Goal: Information Seeking & Learning: Compare options

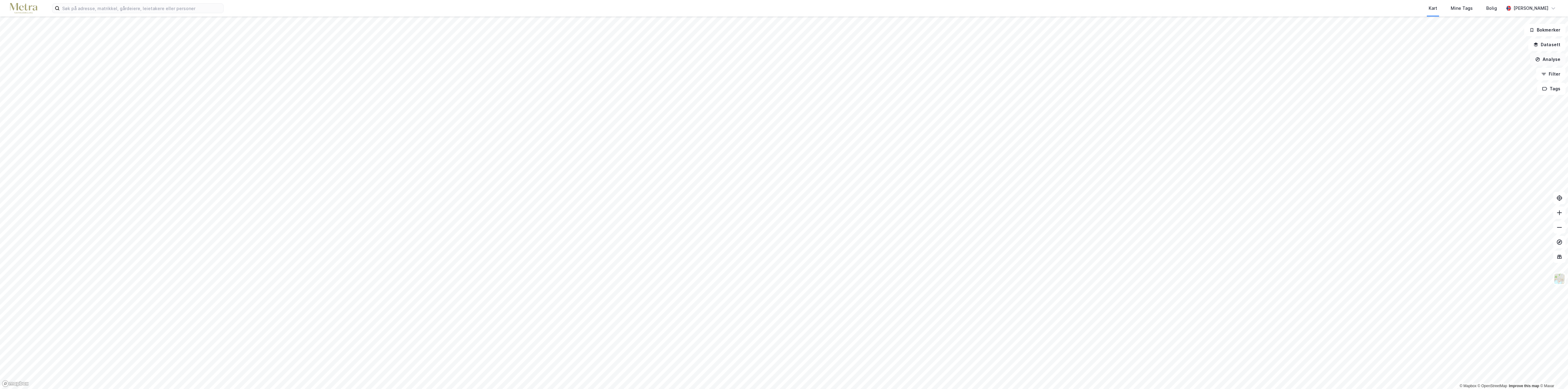
click at [1549, 62] on button "Analyse" at bounding box center [1548, 60] width 35 height 12
click at [1548, 46] on button "Datasett" at bounding box center [1547, 44] width 37 height 12
click at [1556, 13] on div "[PERSON_NAME]" at bounding box center [1531, 9] width 55 height 12
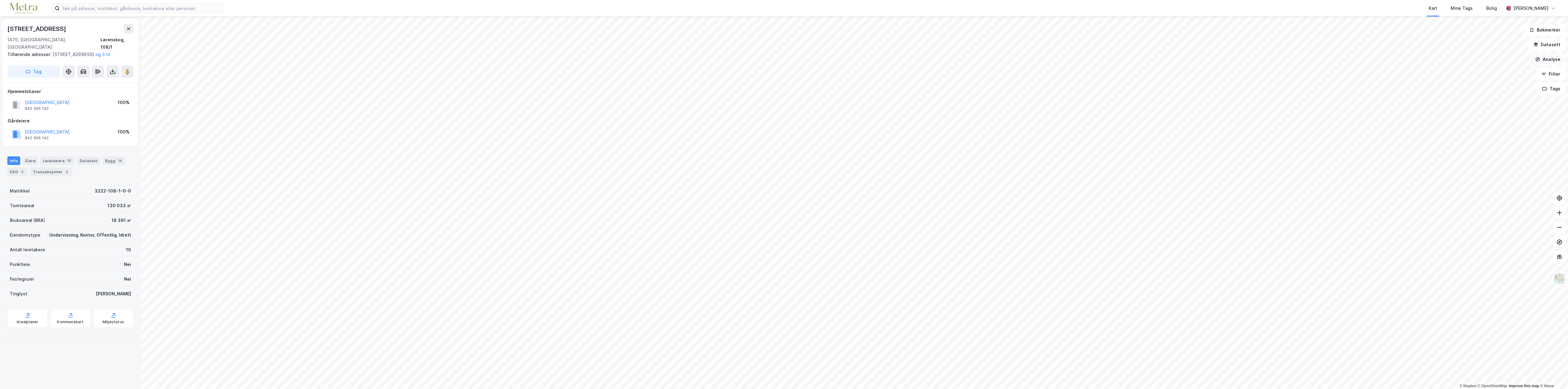
click at [1544, 57] on button "Analyse" at bounding box center [1548, 60] width 35 height 12
click at [1551, 76] on button "Filter" at bounding box center [1551, 74] width 29 height 12
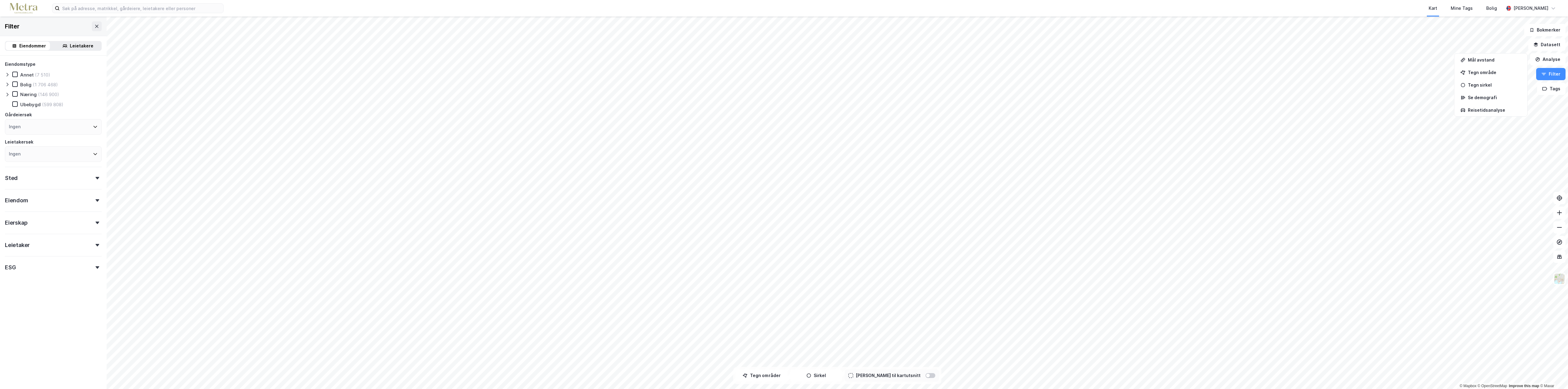
click at [354, 6] on div "Kart Mine Tags Bolig" at bounding box center [878, 8] width 1251 height 16
click at [70, 47] on div "Leietakere" at bounding box center [82, 46] width 24 height 7
click at [26, 85] on div "Offentlig" at bounding box center [30, 85] width 21 height 6
click at [93, 128] on icon at bounding box center [95, 128] width 5 height 5
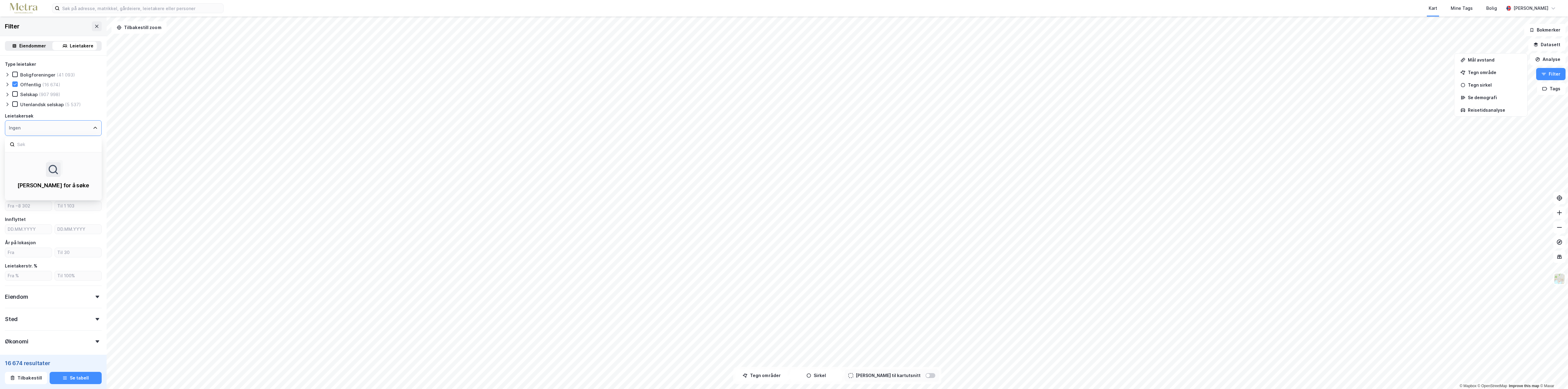
click at [90, 125] on div "Ingen" at bounding box center [53, 128] width 97 height 16
click at [72, 152] on div at bounding box center [53, 144] width 97 height 15
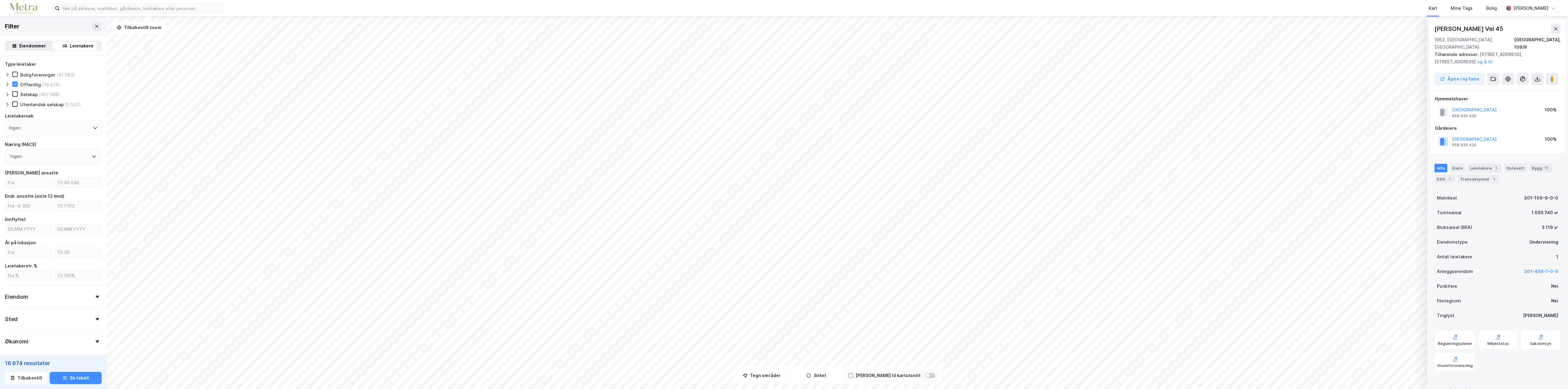
click at [91, 158] on icon at bounding box center [94, 156] width 5 height 5
click at [14, 83] on icon at bounding box center [15, 84] width 4 height 4
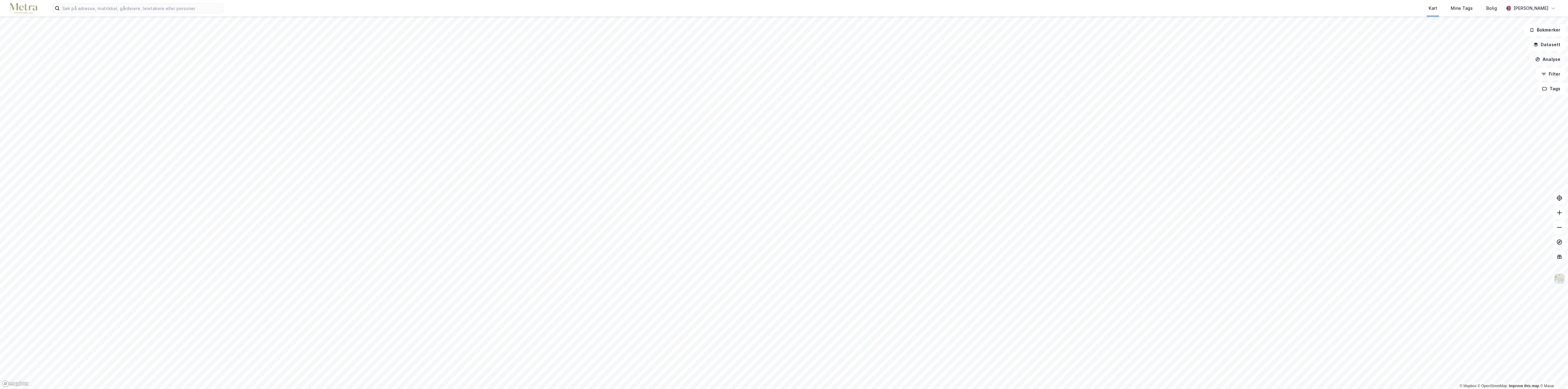
click at [1550, 59] on button "Analyse" at bounding box center [1548, 60] width 35 height 12
click at [1553, 77] on button "Filter" at bounding box center [1551, 74] width 29 height 12
click at [70, 43] on div "Leietakere" at bounding box center [82, 46] width 24 height 7
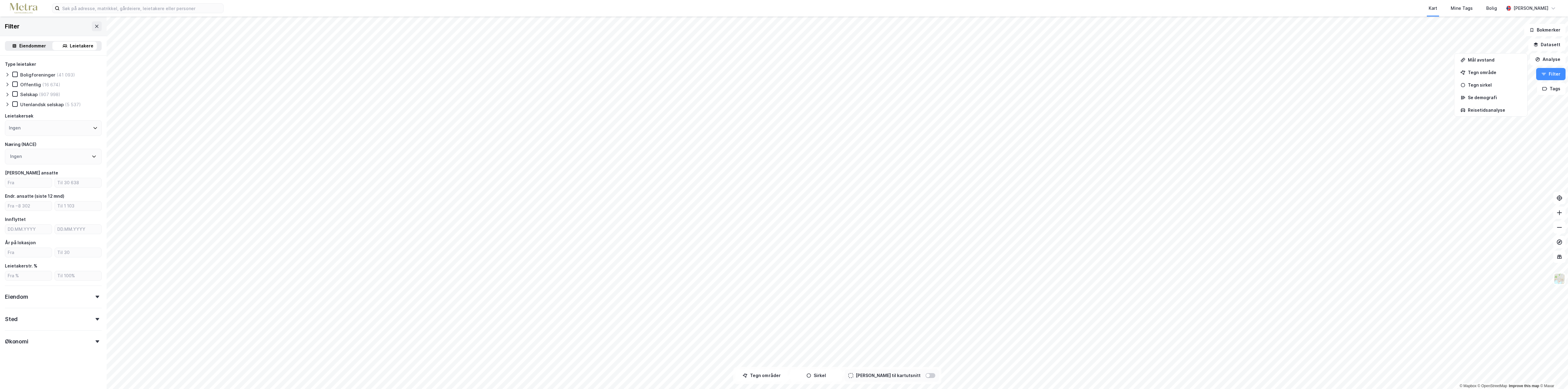
click at [26, 86] on div "Offentlig" at bounding box center [30, 85] width 21 height 6
click at [87, 320] on div "Sted" at bounding box center [53, 317] width 97 height 18
click at [88, 300] on div "Ingen" at bounding box center [53, 295] width 97 height 16
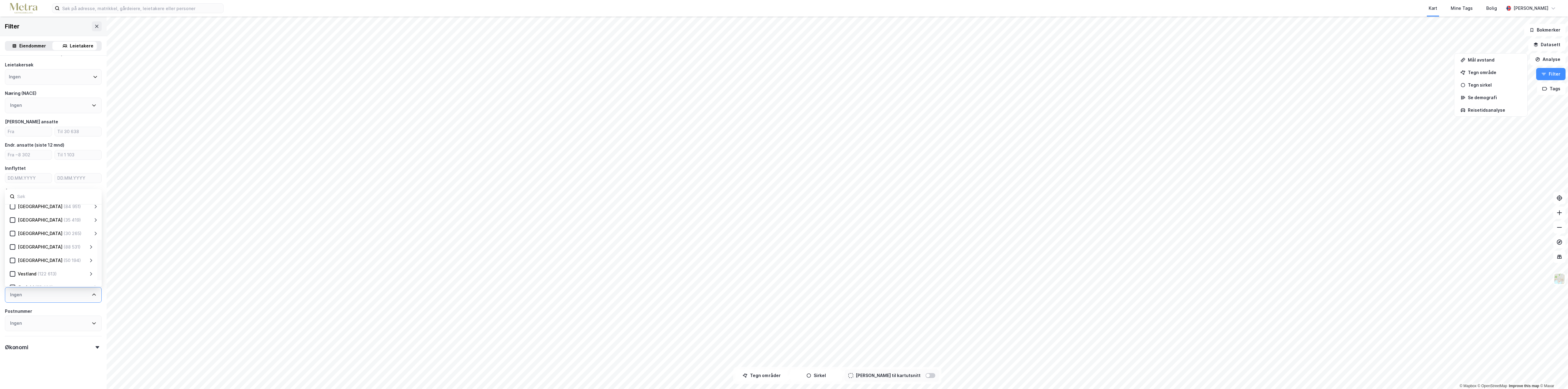
scroll to position [121, 0]
click at [10, 278] on icon at bounding box center [12, 279] width 4 height 4
click at [24, 132] on input "number" at bounding box center [29, 131] width 46 height 9
type input "10"
click at [73, 128] on input "number" at bounding box center [78, 131] width 46 height 9
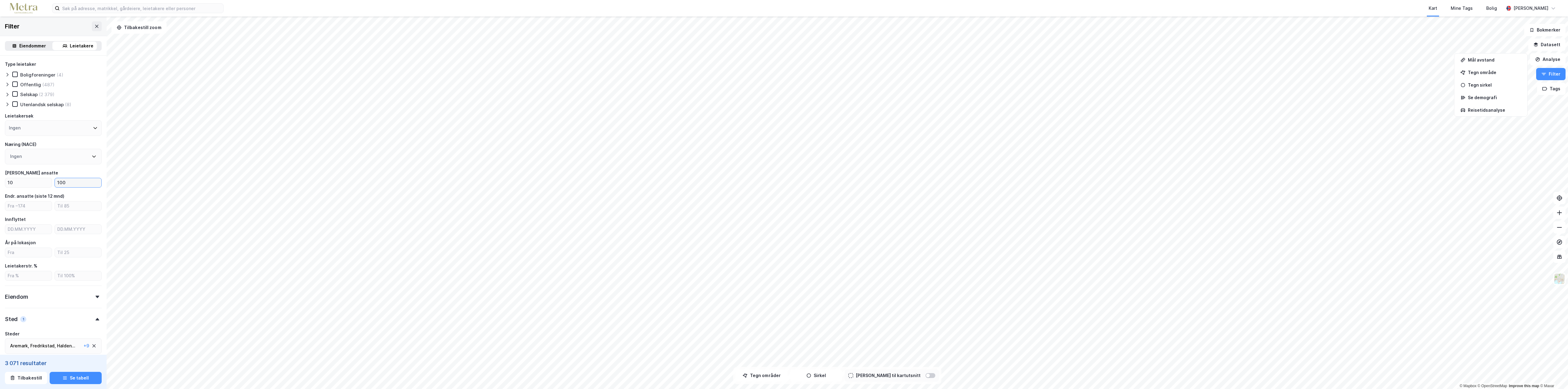
type input "100"
click at [96, 298] on icon at bounding box center [97, 297] width 4 height 2
click at [13, 186] on icon at bounding box center [15, 186] width 4 height 4
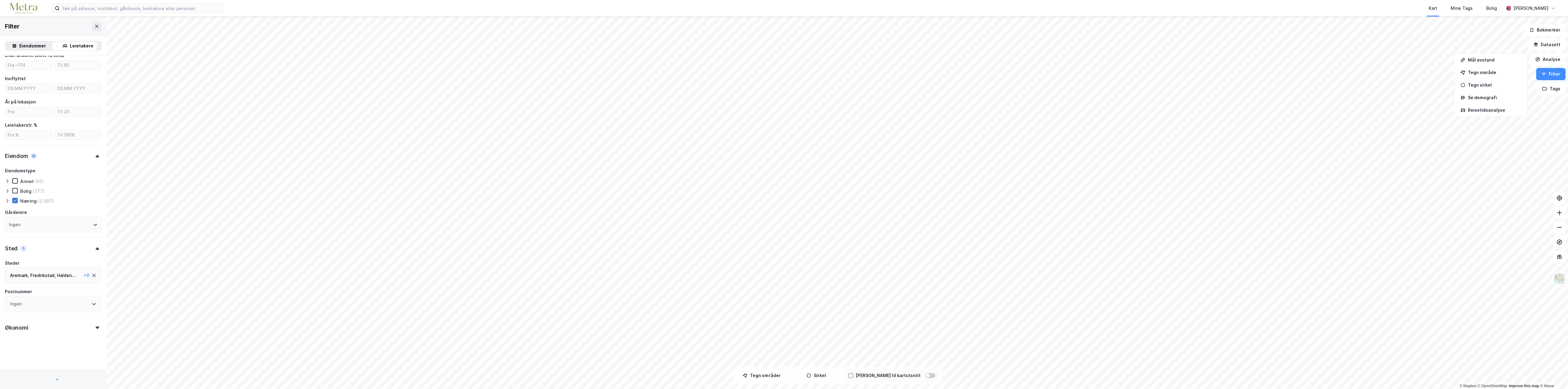
scroll to position [156, 0]
click at [29, 187] on div "Næring" at bounding box center [28, 186] width 16 height 6
click at [9, 187] on icon at bounding box center [7, 186] width 5 height 5
click at [27, 256] on div "Kontor" at bounding box center [32, 256] width 15 height 6
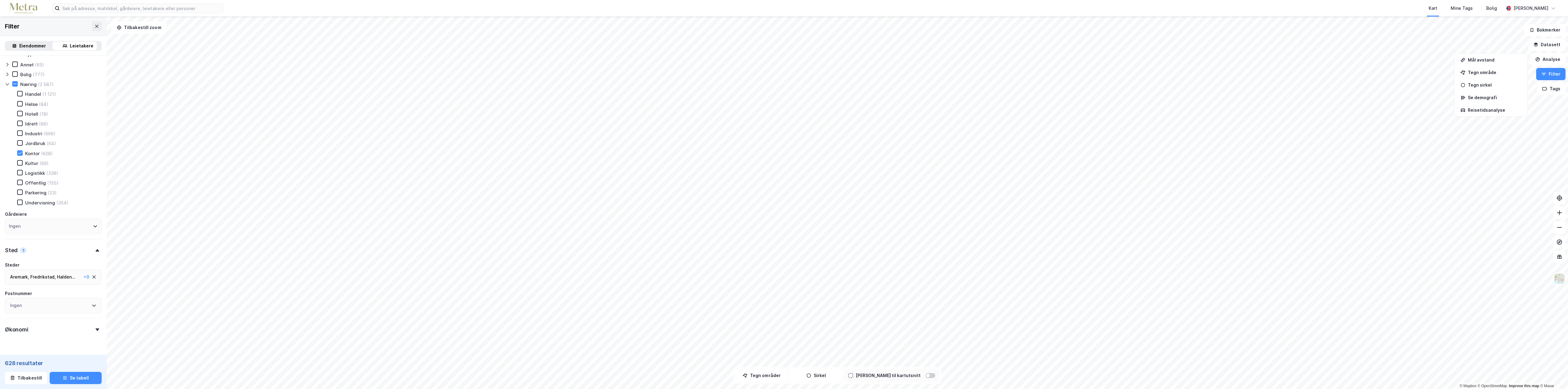
scroll to position [244, 0]
click at [73, 381] on button "Se tabell" at bounding box center [76, 378] width 52 height 12
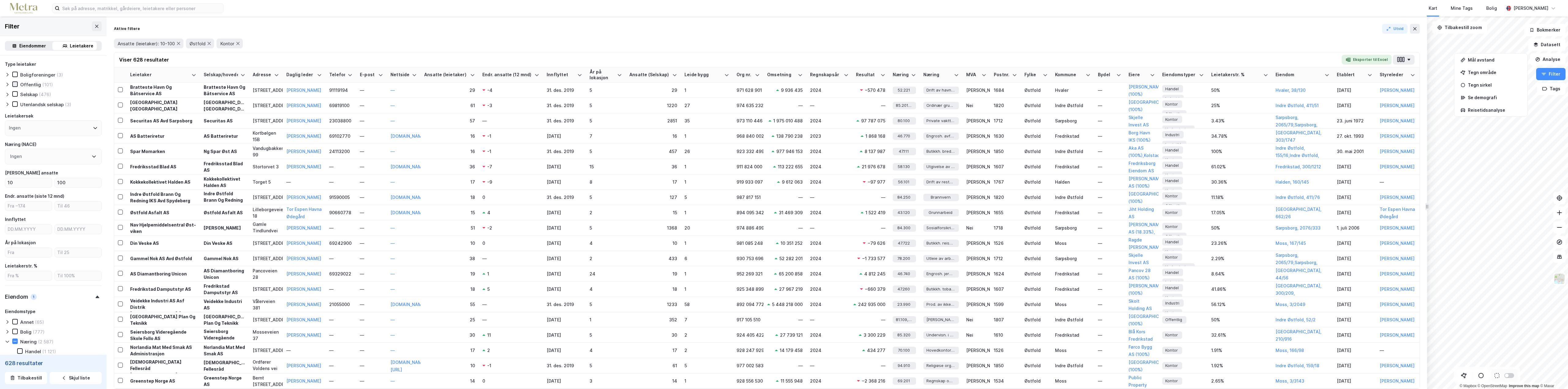
click at [15, 84] on icon at bounding box center [15, 84] width 4 height 4
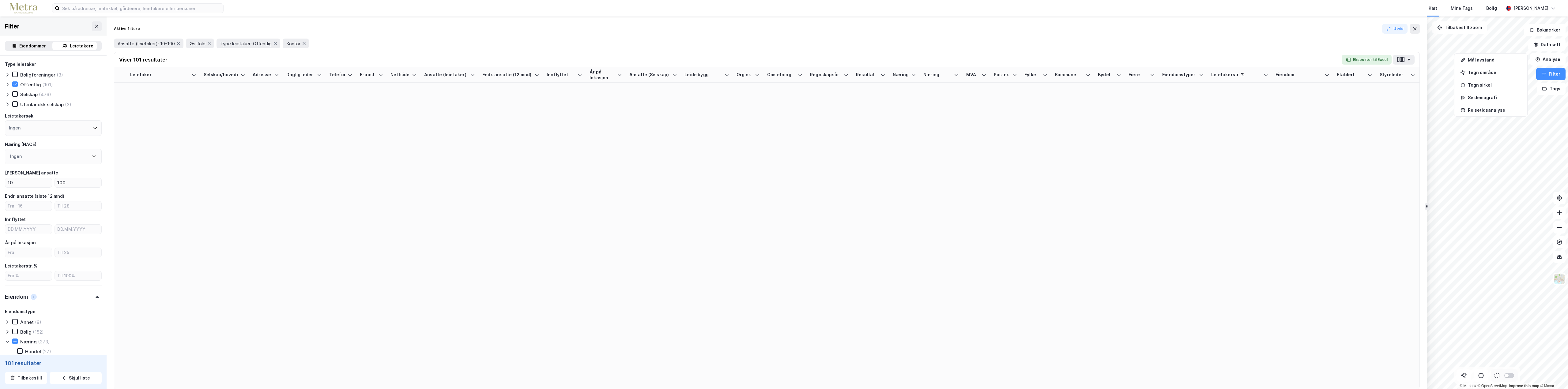
click at [8, 93] on icon at bounding box center [7, 94] width 5 height 5
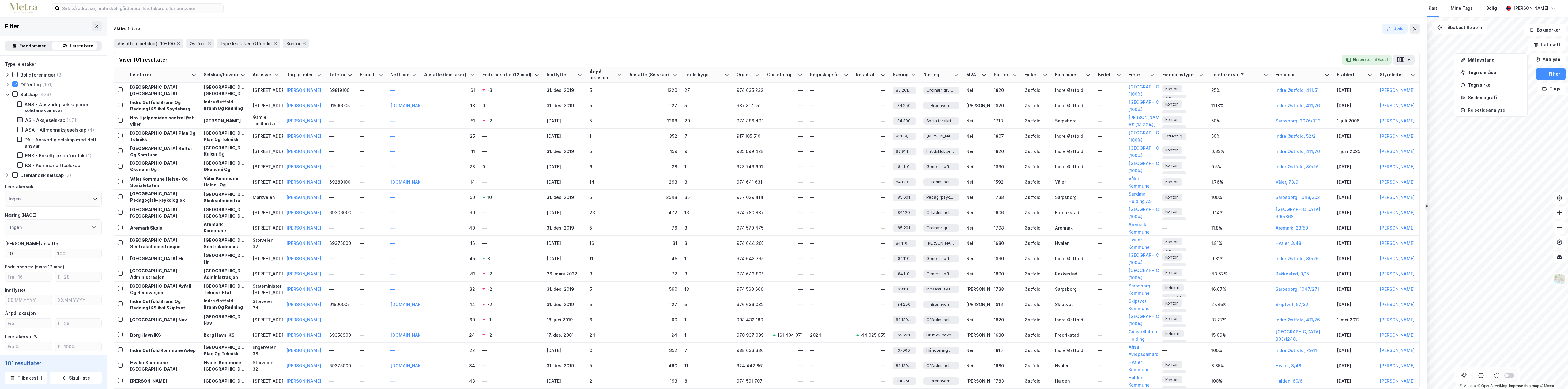
click at [22, 119] on icon at bounding box center [19, 119] width 4 height 4
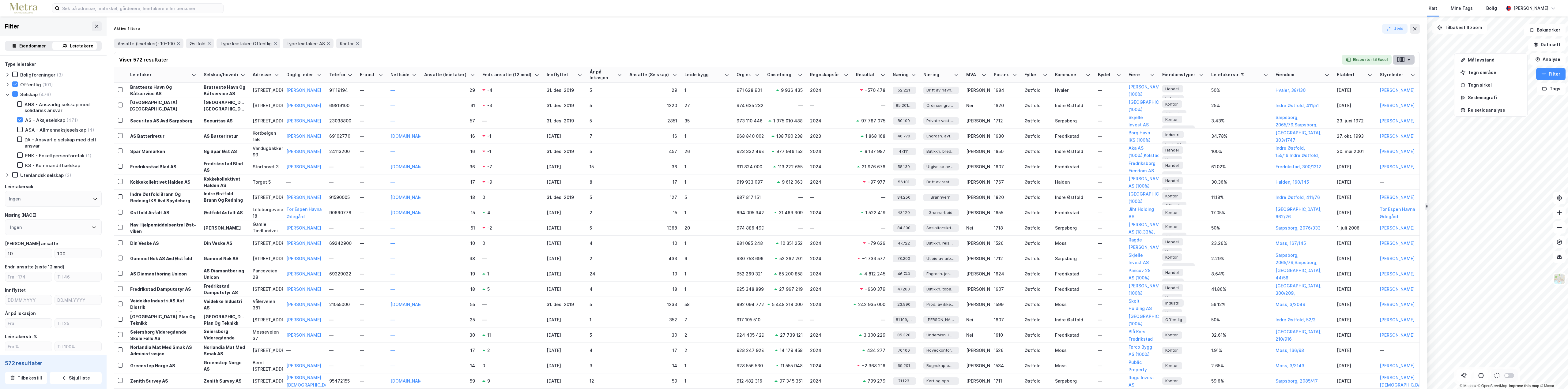
click at [1411, 61] on button "button" at bounding box center [1404, 60] width 22 height 10
click at [1370, 58] on button "Eksporter til Excel" at bounding box center [1367, 60] width 50 height 10
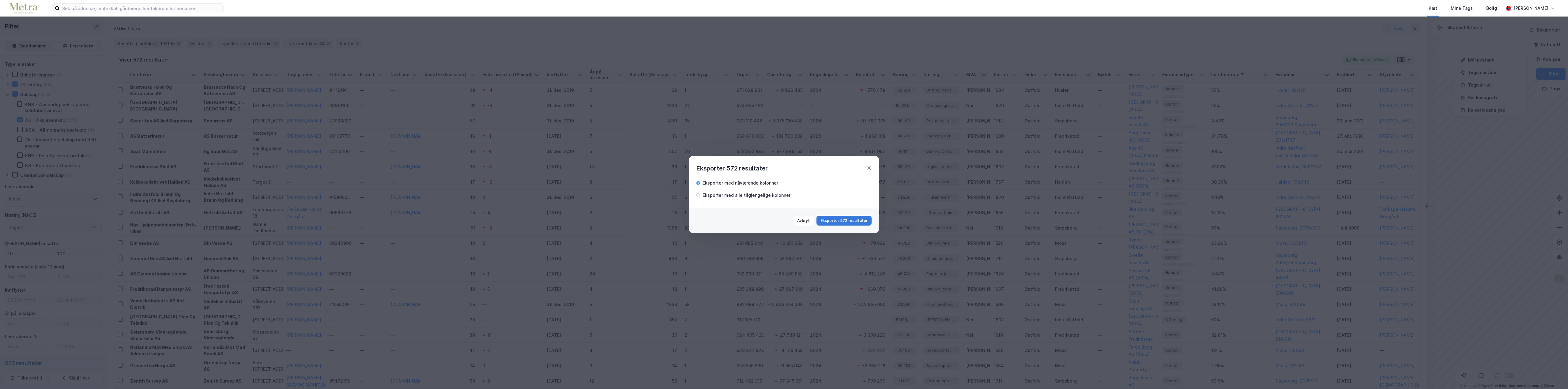
click at [850, 219] on button "Eksporter 572 resultater" at bounding box center [844, 221] width 55 height 10
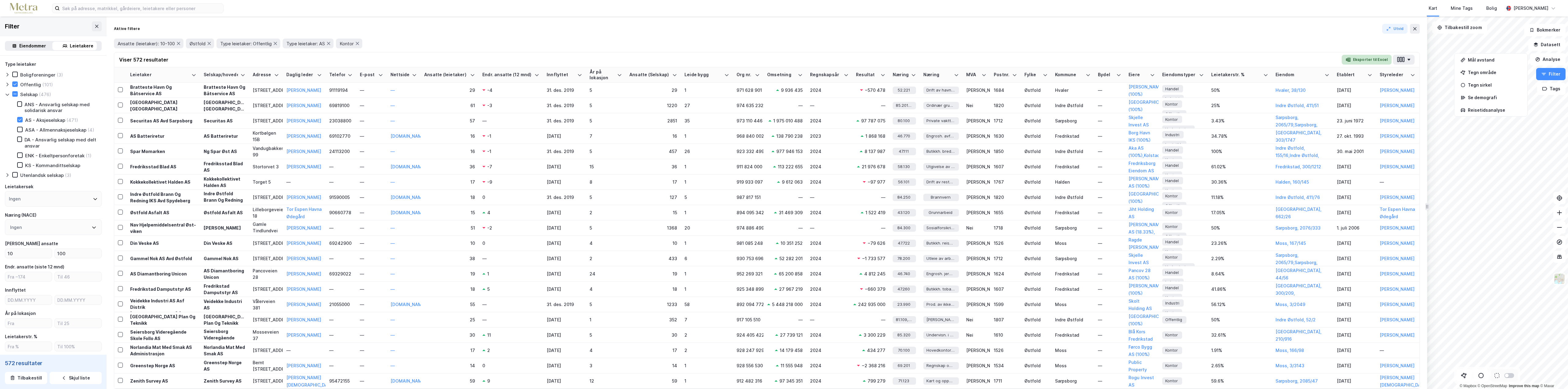
click at [1365, 60] on button "Eksporter til Excel" at bounding box center [1367, 60] width 50 height 10
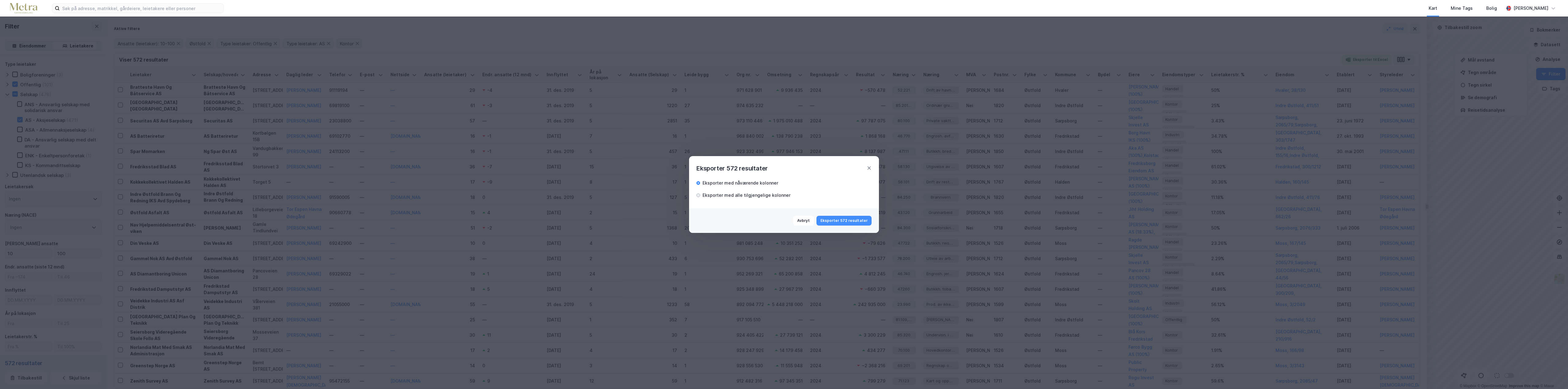
click at [697, 195] on div at bounding box center [698, 195] width 4 height 4
click at [845, 219] on button "Eksporter 572 resultater" at bounding box center [844, 221] width 55 height 10
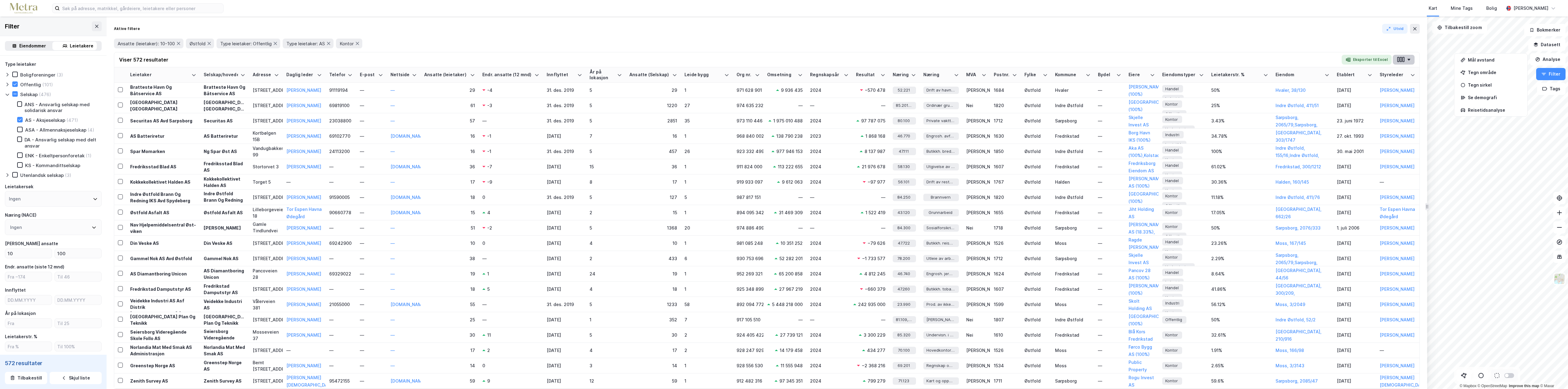
click at [1408, 60] on icon "button" at bounding box center [1409, 60] width 4 height 2
click at [1278, 41] on div "Ansatte (leietaker): 10-100 Østfold Type leietaker: Offentlig Type leietaker: A…" at bounding box center [766, 43] width 1306 height 10
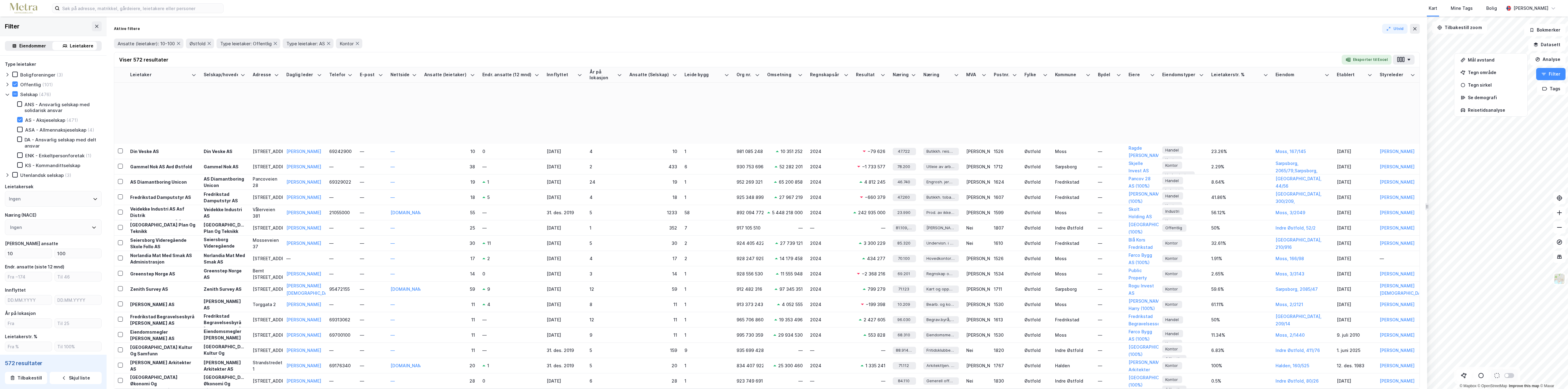
scroll to position [337, 0]
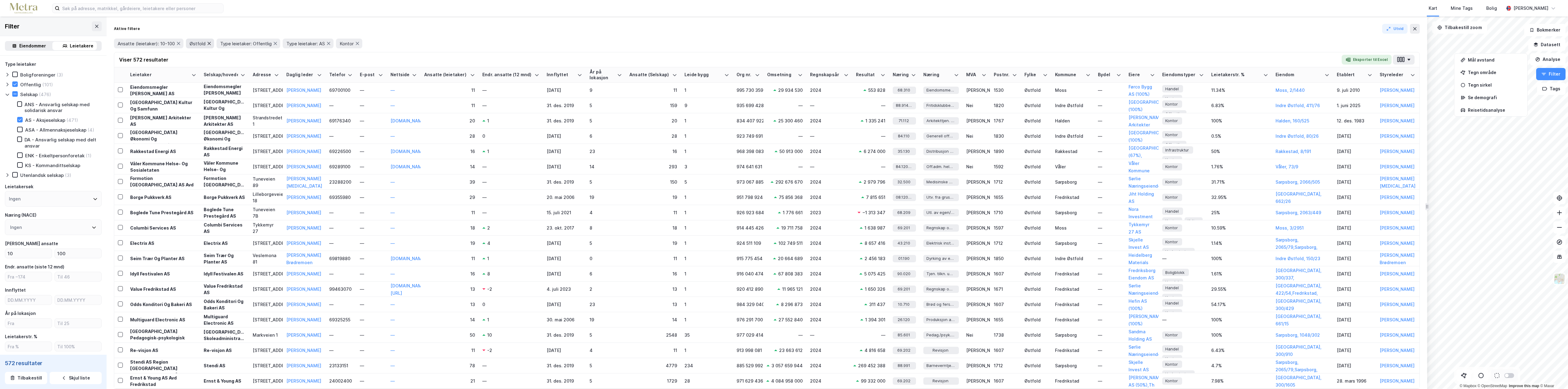
click at [209, 44] on icon at bounding box center [209, 43] width 5 height 5
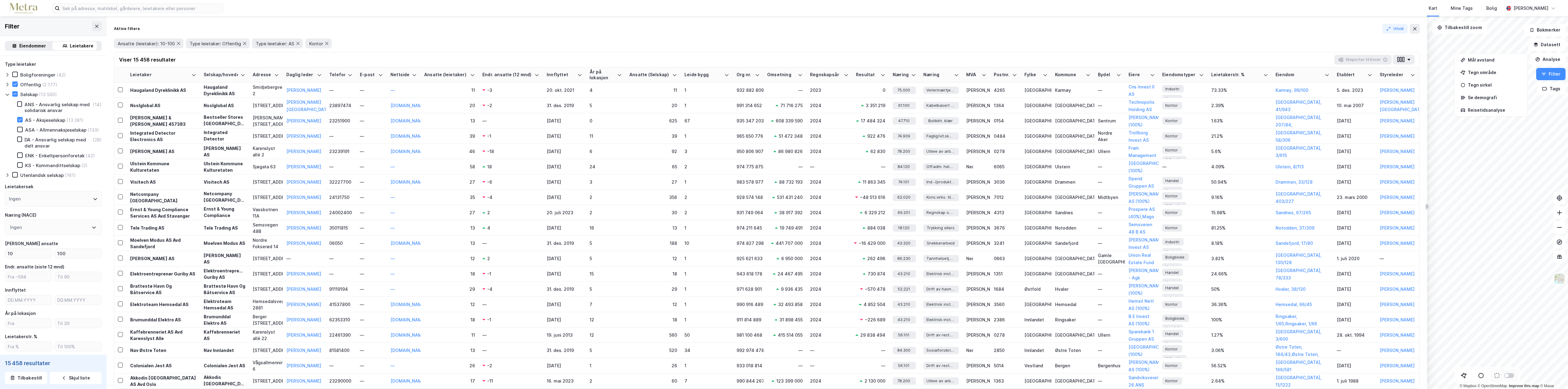
drag, startPoint x: 107, startPoint y: 101, endPoint x: 110, endPoint y: 126, distance: 25.2
click at [110, 126] on div "Aktive filtere Utvid Ansatte (leietaker): 10-100 Type leietaker: Offentlig Type…" at bounding box center [766, 203] width 1320 height 373
click at [91, 262] on icon at bounding box center [94, 261] width 5 height 5
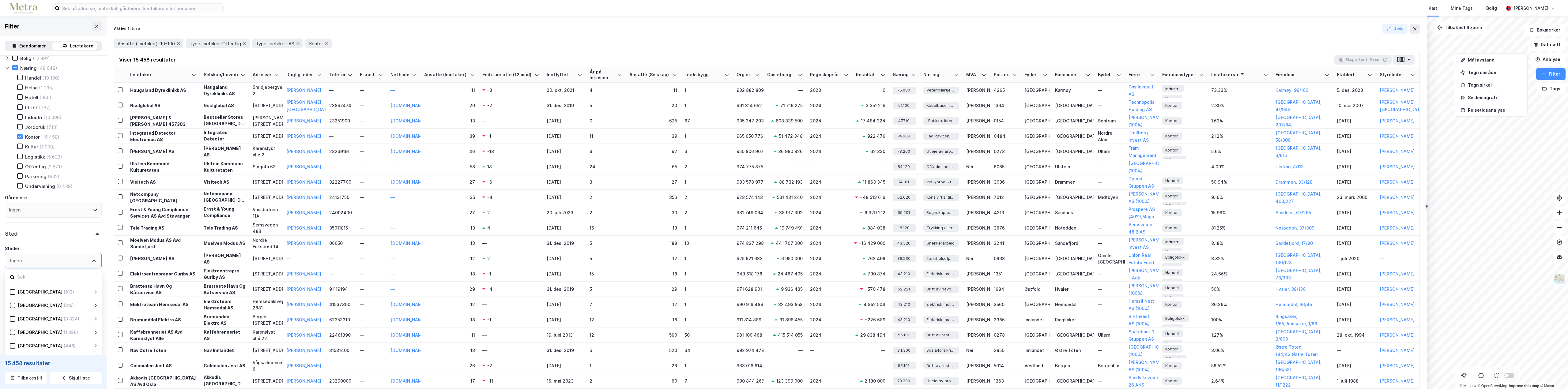
scroll to position [92, 0]
click at [23, 295] on div "Oslo" at bounding box center [40, 295] width 44 height 7
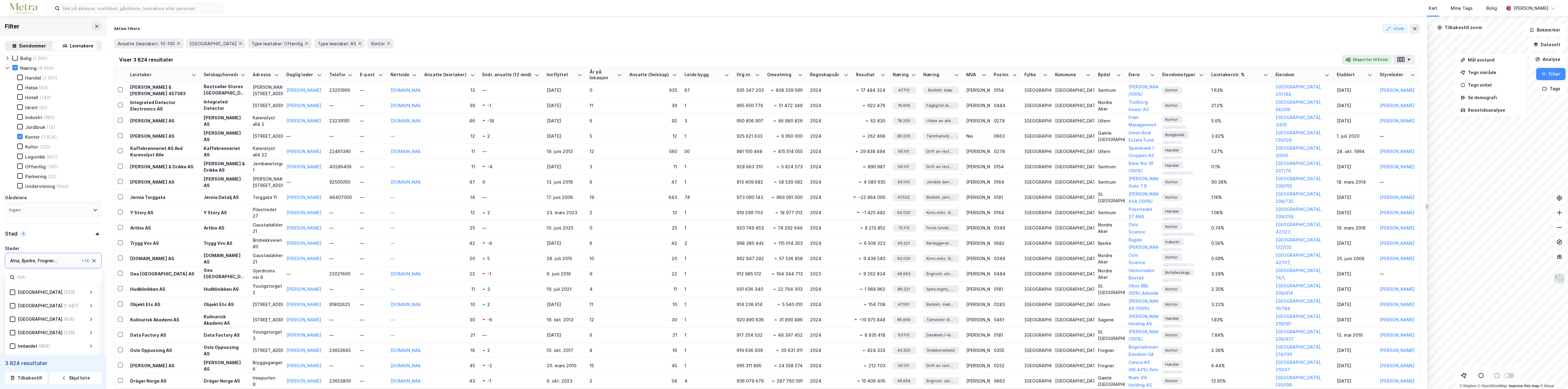
click at [90, 307] on icon at bounding box center [91, 306] width 5 height 5
click at [18, 293] on icon at bounding box center [19, 295] width 4 height 4
click at [19, 330] on icon at bounding box center [19, 330] width 4 height 4
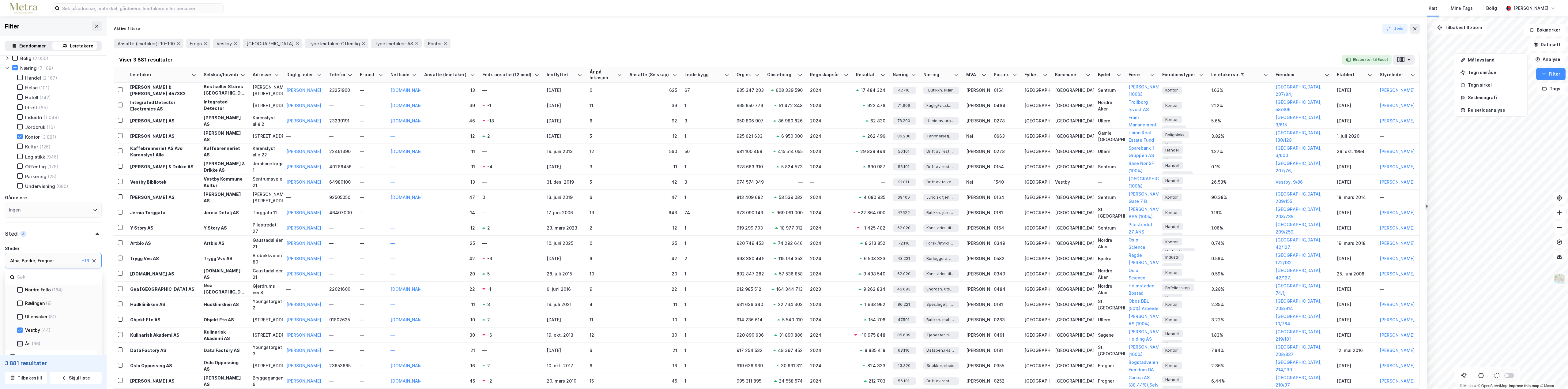
scroll to position [345, 0]
click at [20, 345] on icon at bounding box center [19, 343] width 4 height 4
click at [21, 318] on icon at bounding box center [19, 319] width 4 height 4
click at [19, 301] on icon at bounding box center [19, 302] width 4 height 4
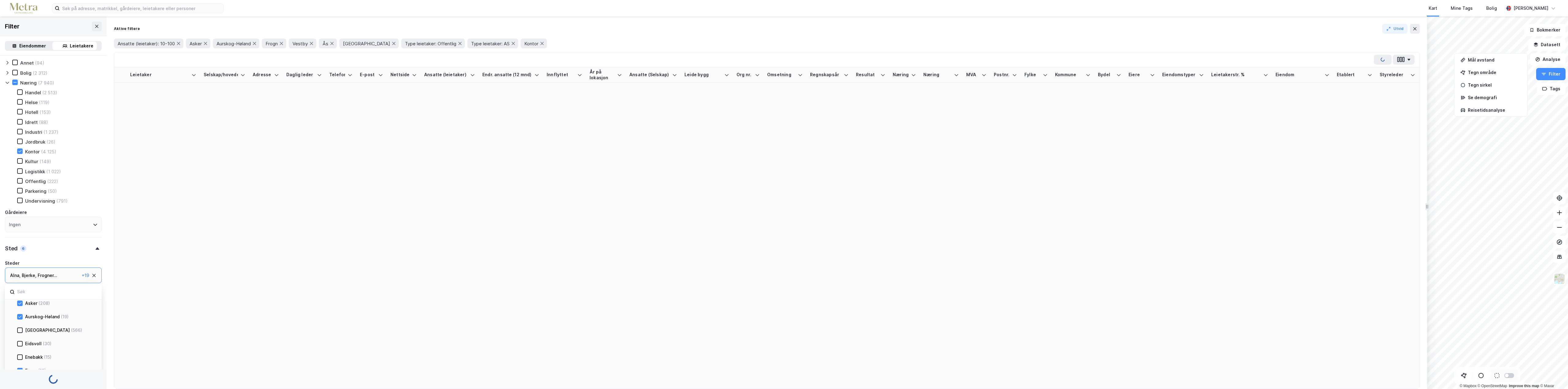
scroll to position [345, 0]
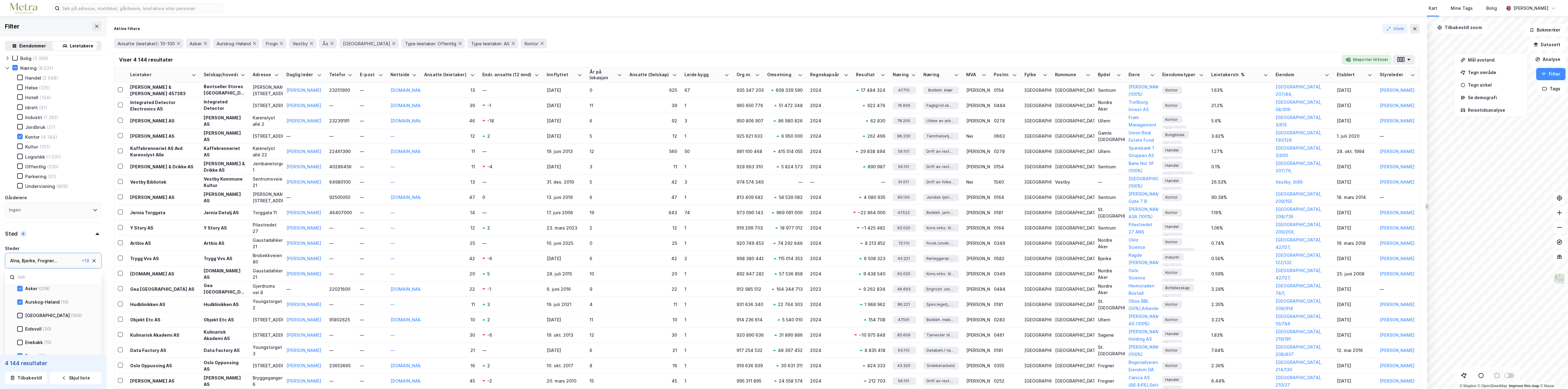
click at [19, 314] on icon at bounding box center [19, 315] width 4 height 4
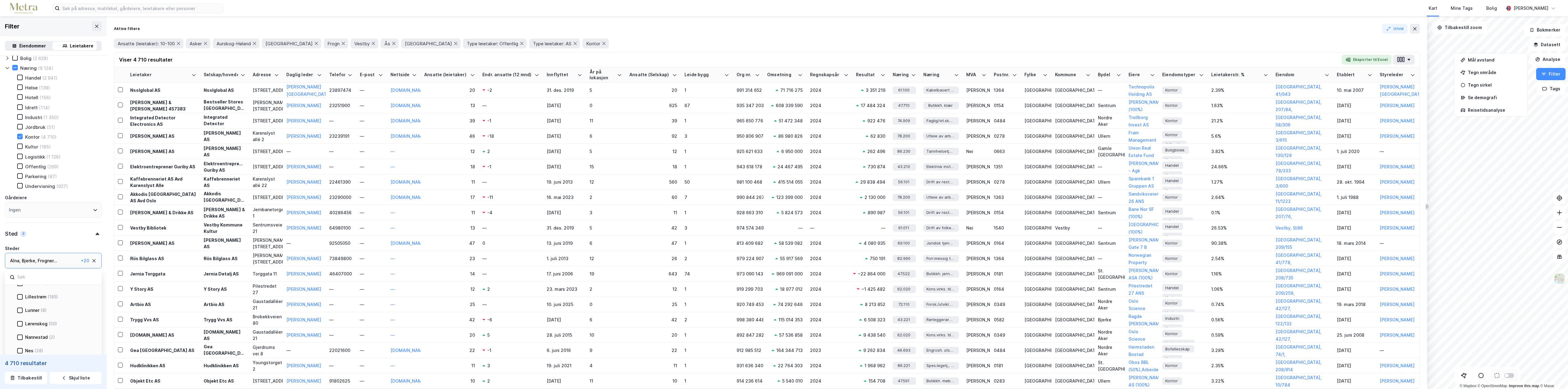
scroll to position [153, 0]
click at [20, 288] on icon at bounding box center [19, 287] width 4 height 4
click at [19, 320] on icon at bounding box center [19, 320] width 4 height 4
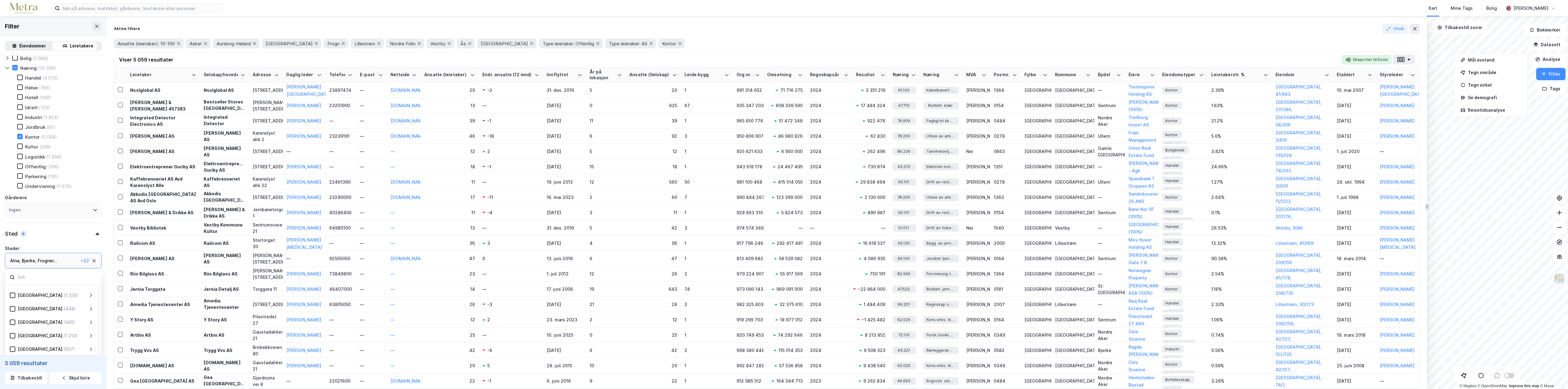
scroll to position [398, 0]
click at [89, 299] on icon at bounding box center [91, 299] width 5 height 5
click at [93, 306] on icon at bounding box center [91, 307] width 4 height 2
click at [85, 321] on div "Buskerud (614)" at bounding box center [52, 320] width 73 height 7
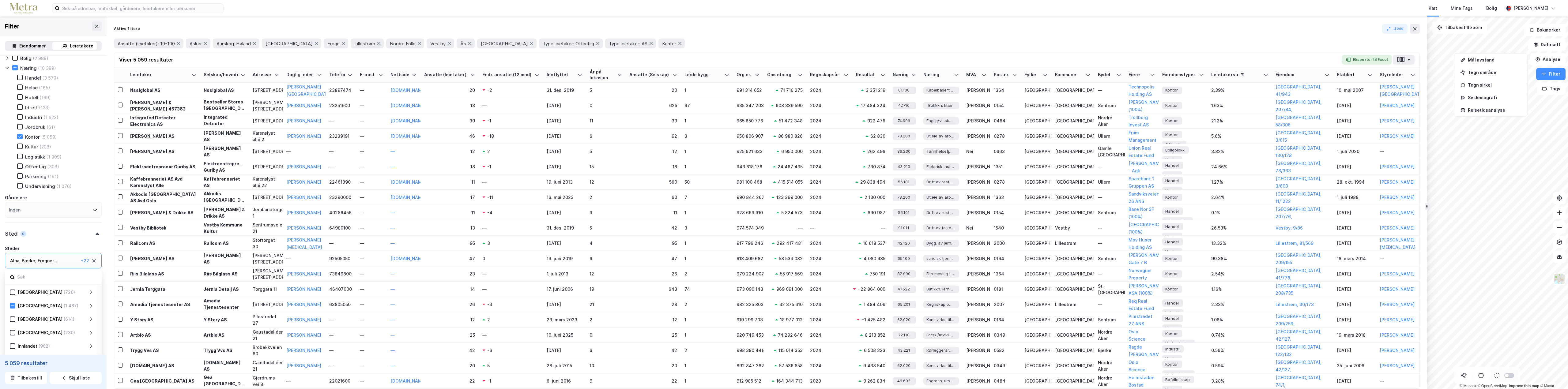
click at [91, 320] on icon at bounding box center [91, 320] width 2 height 4
click at [32, 304] on div "Drammen" at bounding box center [35, 303] width 20 height 7
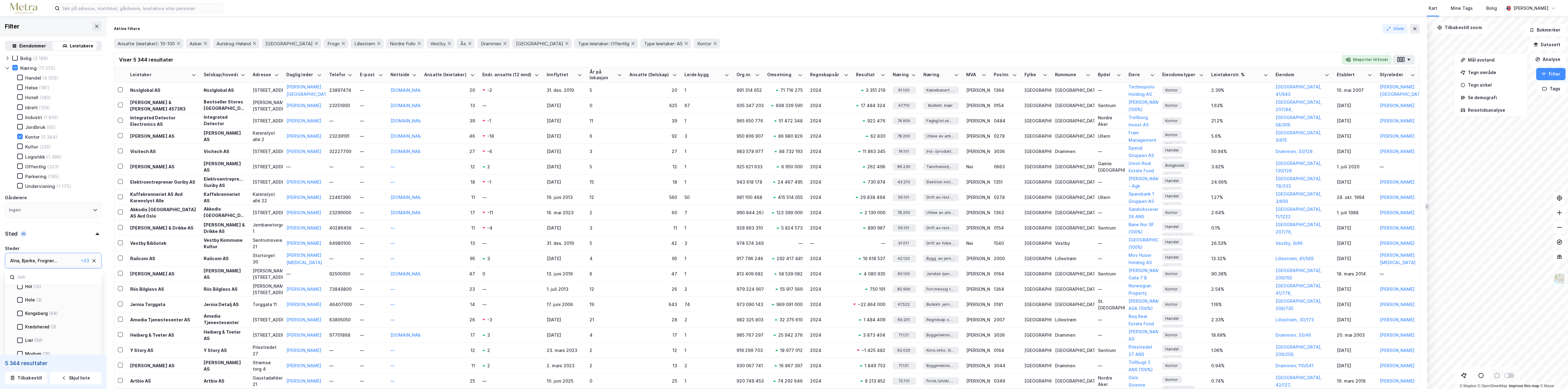
scroll to position [122, 0]
click at [35, 303] on div "Kongsberg" at bounding box center [36, 305] width 23 height 7
click at [90, 320] on icon at bounding box center [91, 320] width 5 height 5
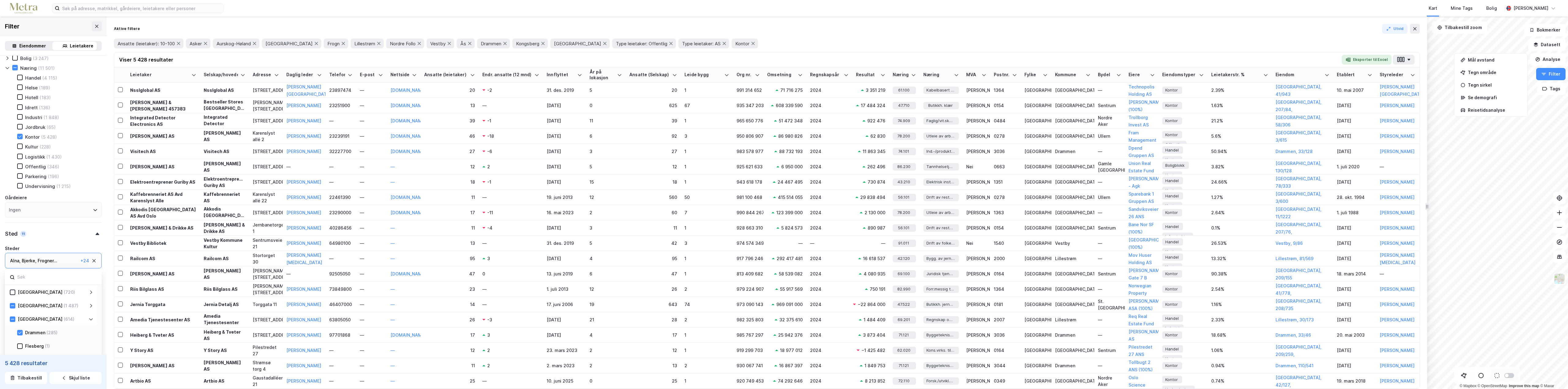
click at [90, 321] on icon at bounding box center [91, 320] width 5 height 5
click at [50, 262] on div "Frogner ..." at bounding box center [47, 261] width 19 height 7
type input "østfold"
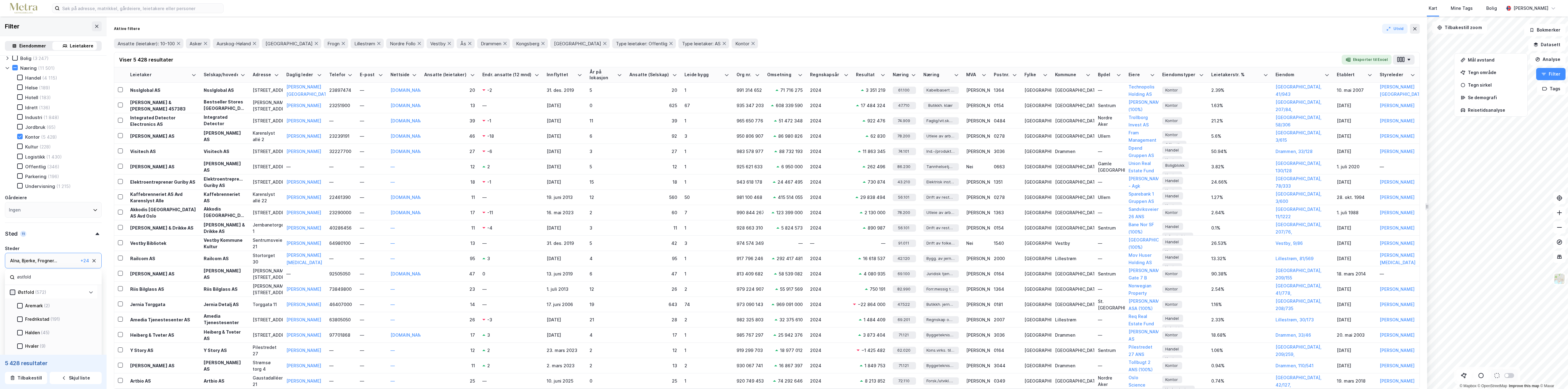
click at [15, 293] on div at bounding box center [12, 292] width 5 height 5
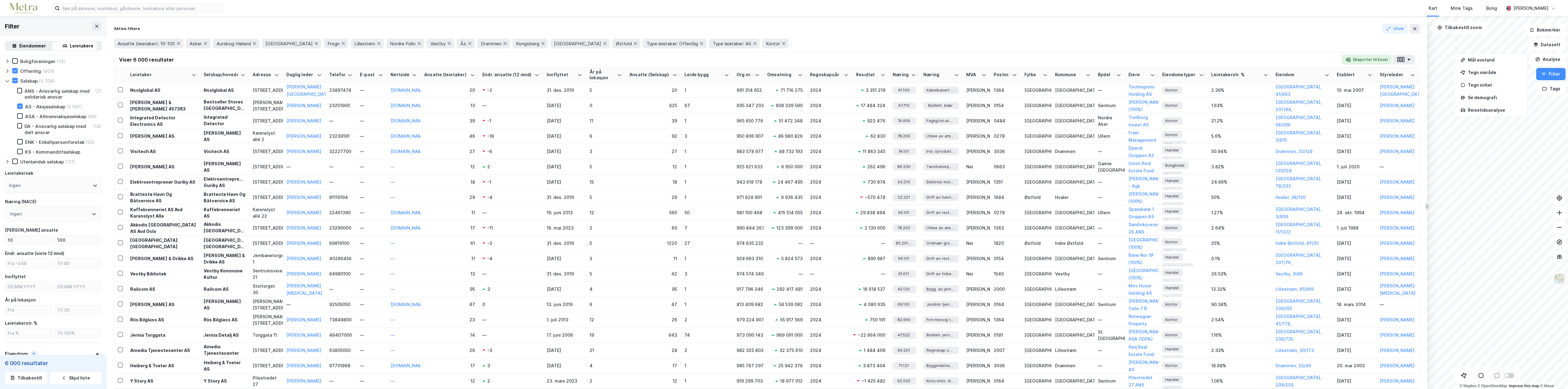
scroll to position [16, 0]
click at [181, 41] on icon at bounding box center [178, 43] width 5 height 5
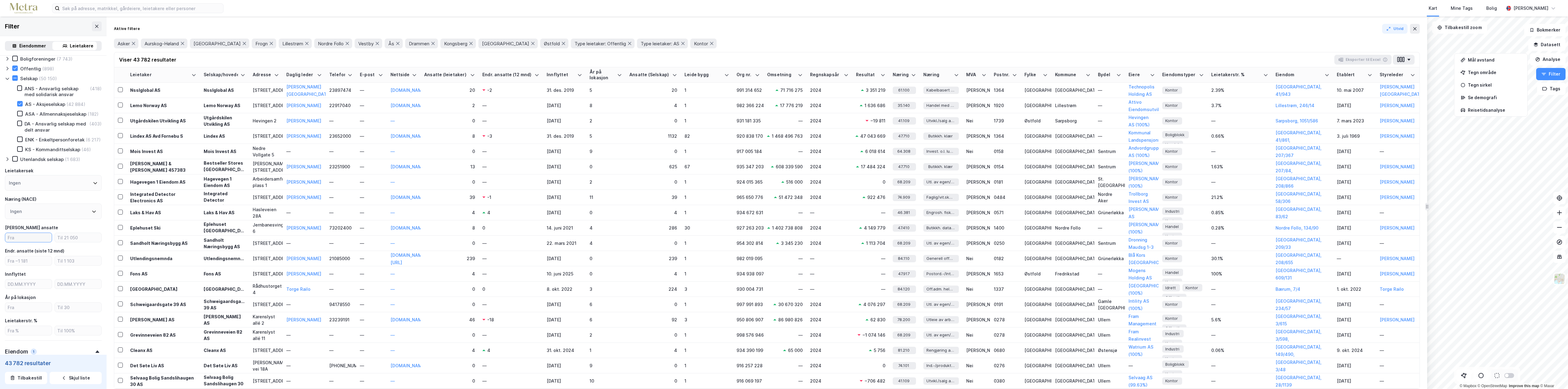
click at [26, 242] on input "number" at bounding box center [29, 237] width 46 height 9
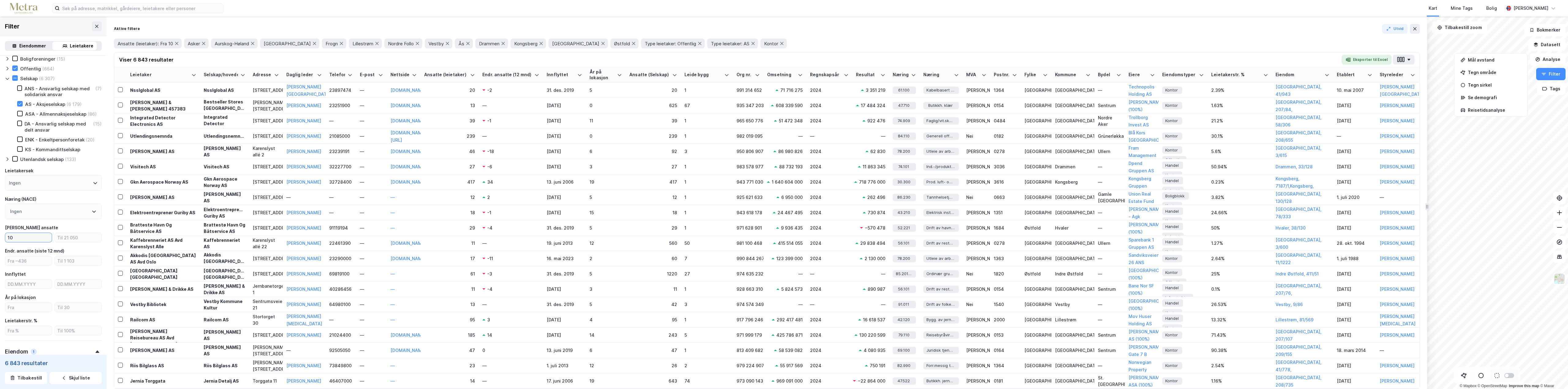
type input "10"
